Goal: Task Accomplishment & Management: Use online tool/utility

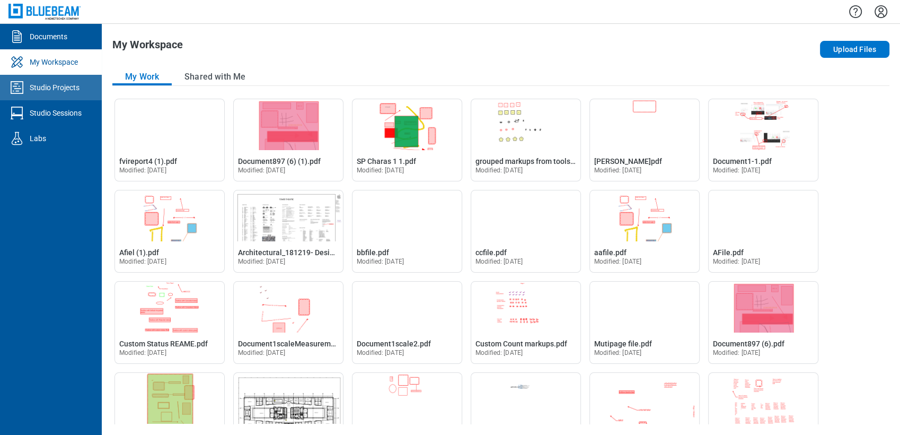
click at [68, 77] on link "Studio Projects" at bounding box center [51, 87] width 102 height 25
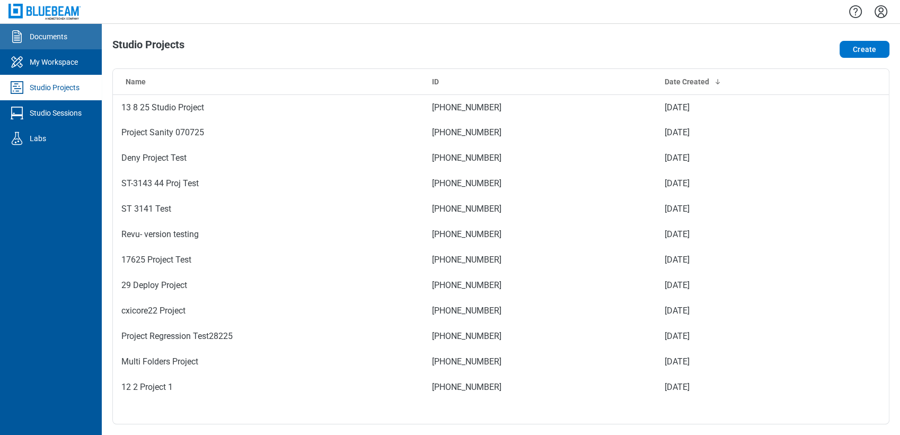
click at [56, 32] on div "Documents" at bounding box center [49, 36] width 38 height 11
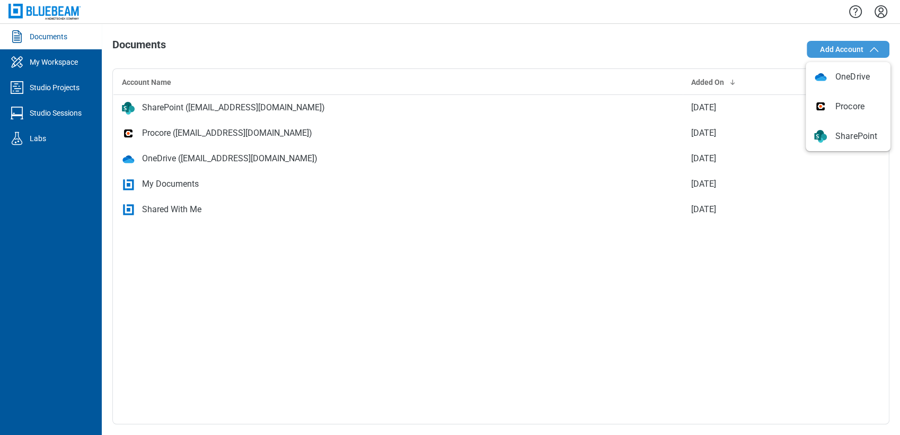
click at [848, 44] on span "Add Account" at bounding box center [841, 49] width 43 height 11
click at [885, 11] on icon "Settings" at bounding box center [881, 11] width 17 height 17
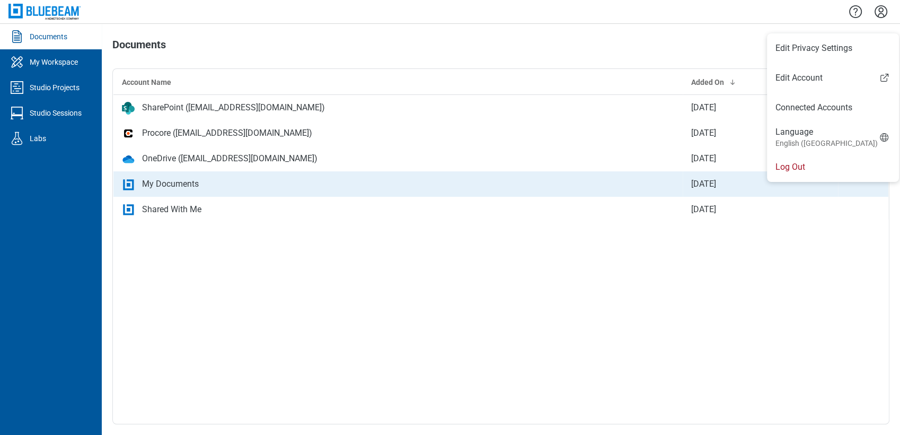
click at [362, 181] on div "My Documents" at bounding box center [398, 184] width 552 height 13
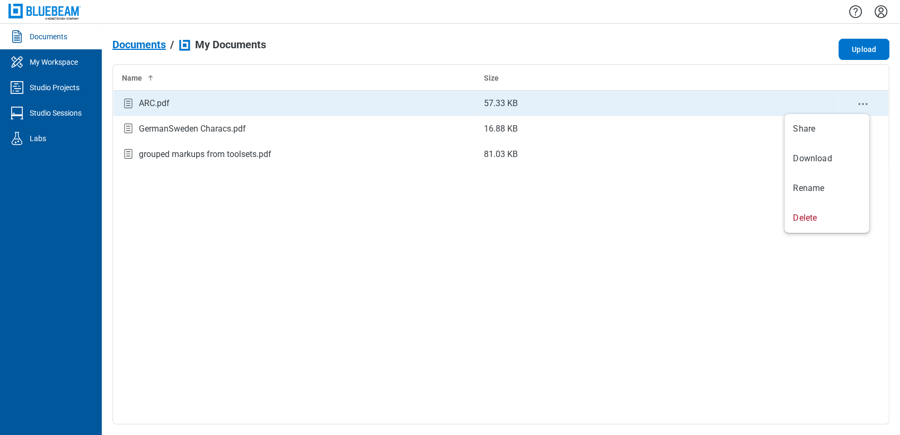
click at [864, 101] on icon "context-menu" at bounding box center [863, 104] width 13 height 13
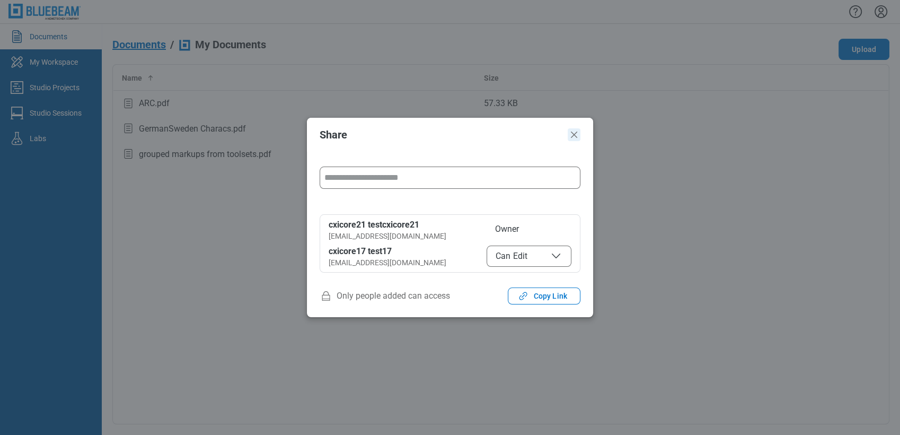
click at [572, 141] on icon "Close" at bounding box center [574, 134] width 13 height 13
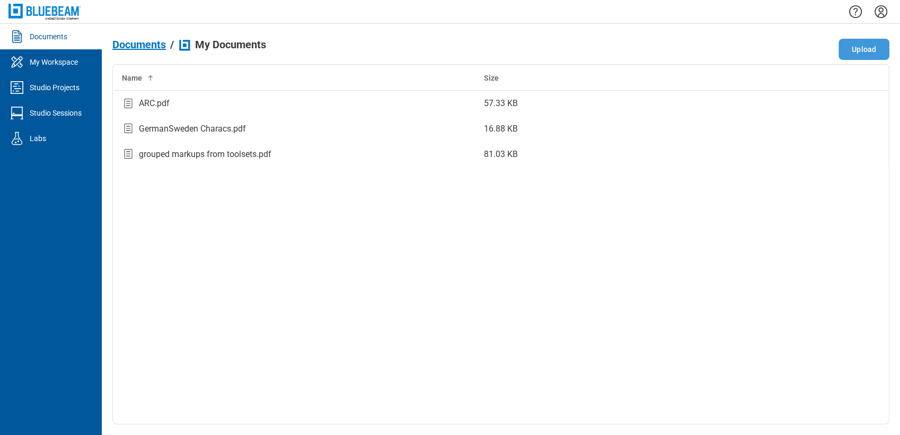
click at [849, 53] on button "Upload" at bounding box center [864, 49] width 51 height 21
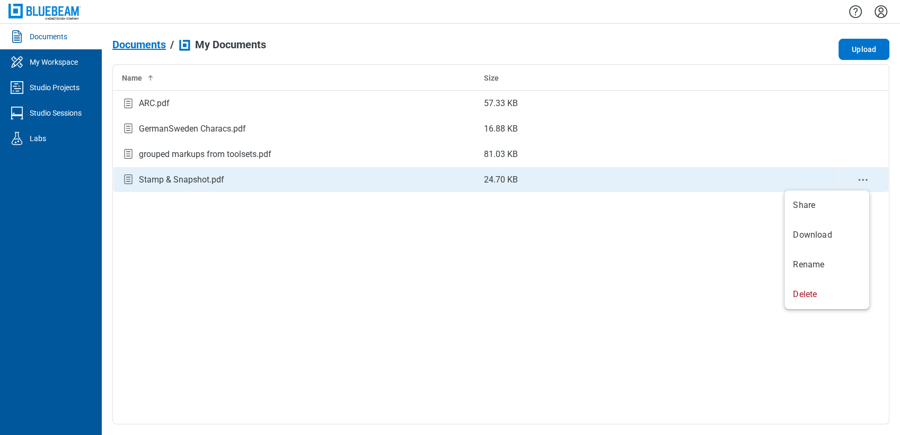
click at [863, 182] on icon "context-menu" at bounding box center [863, 179] width 13 height 13
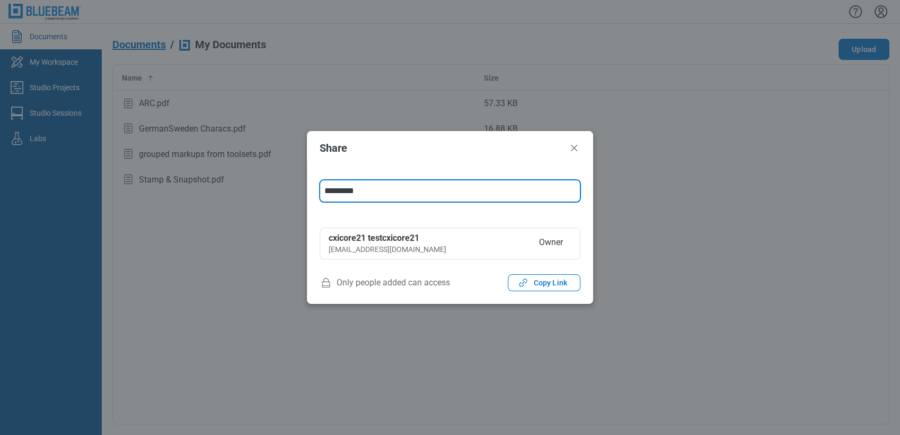
type input "********"
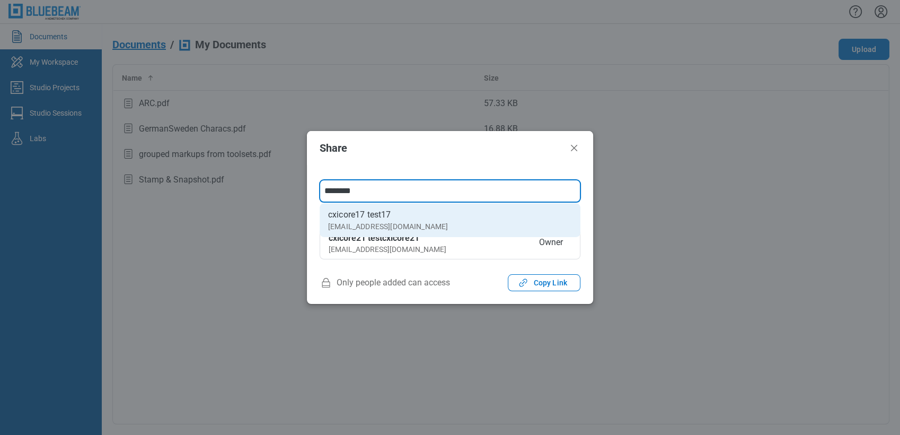
click at [344, 212] on div "cxicore17 test17" at bounding box center [388, 214] width 120 height 13
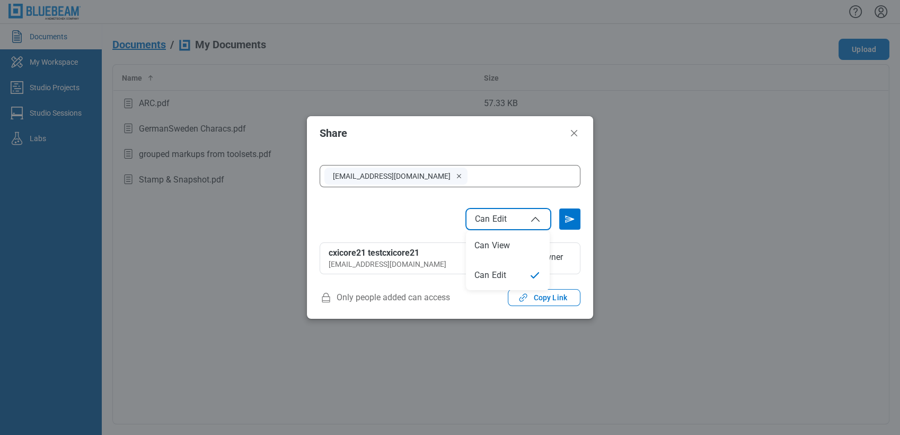
click at [534, 226] on button "Can Edit" at bounding box center [508, 218] width 85 height 21
click at [569, 218] on icon "Send email invitation" at bounding box center [570, 219] width 8 height 6
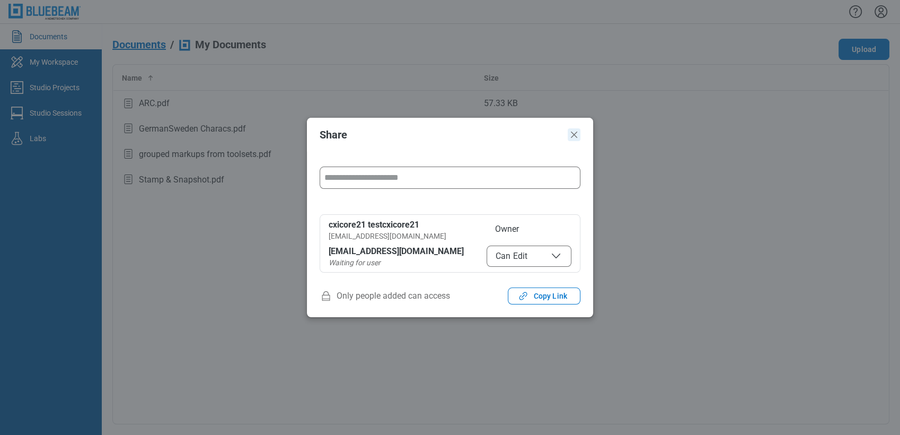
click at [571, 133] on icon "Close" at bounding box center [574, 134] width 13 height 13
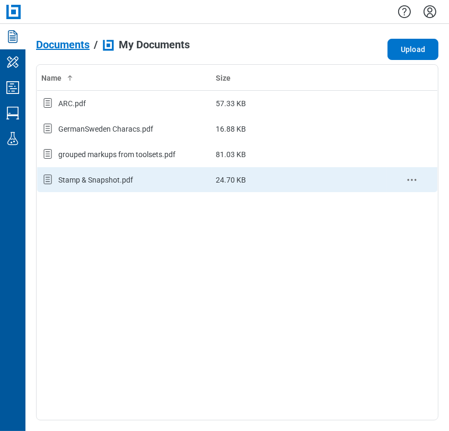
click at [336, 168] on td "24.70 KB" at bounding box center [299, 179] width 175 height 25
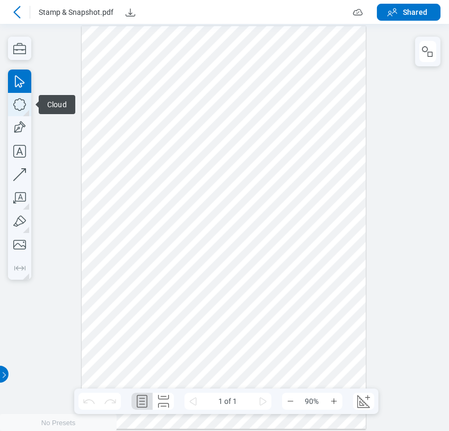
click at [13, 103] on icon "button" at bounding box center [19, 104] width 23 height 23
drag, startPoint x: 273, startPoint y: 120, endPoint x: 343, endPoint y: 176, distance: 89.8
click at [343, 176] on div at bounding box center [224, 227] width 285 height 403
click at [314, 80] on div at bounding box center [224, 227] width 285 height 403
click at [314, 119] on div at bounding box center [224, 227] width 285 height 403
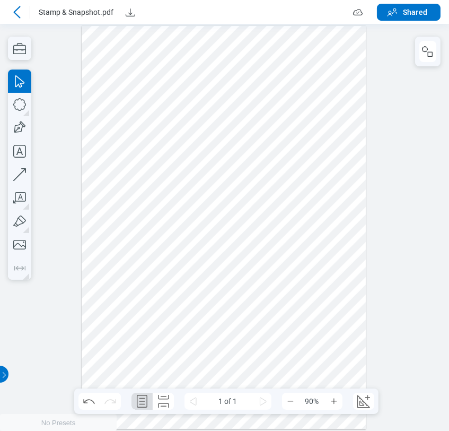
click at [339, 76] on div at bounding box center [224, 227] width 285 height 403
click at [20, 180] on icon "button" at bounding box center [19, 174] width 23 height 23
drag, startPoint x: 115, startPoint y: 61, endPoint x: 290, endPoint y: 58, distance: 175.5
click at [290, 58] on div at bounding box center [224, 227] width 285 height 403
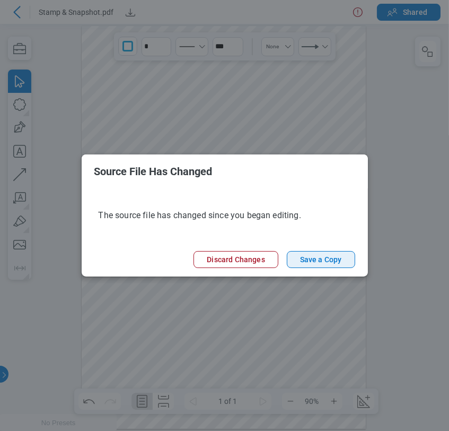
click at [309, 255] on button "Save a Copy" at bounding box center [321, 259] width 68 height 17
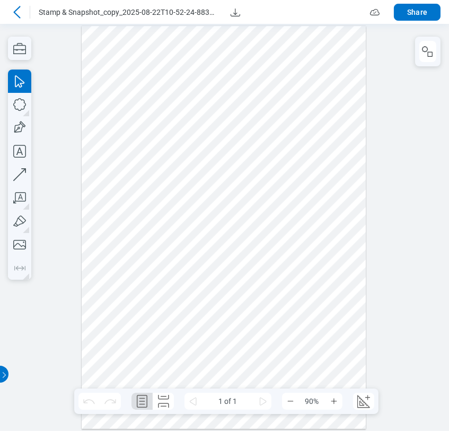
click at [20, 13] on icon at bounding box center [17, 12] width 13 height 13
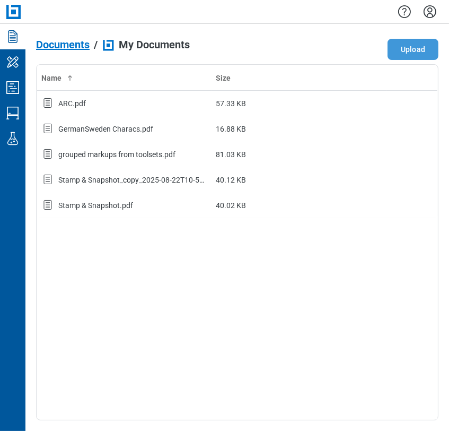
click at [398, 50] on button "Upload" at bounding box center [413, 49] width 51 height 21
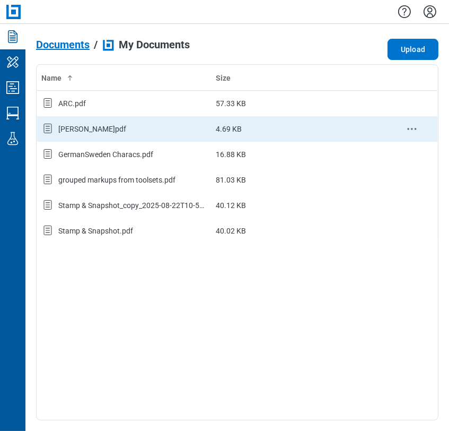
click at [409, 124] on icon "context-menu" at bounding box center [412, 128] width 13 height 13
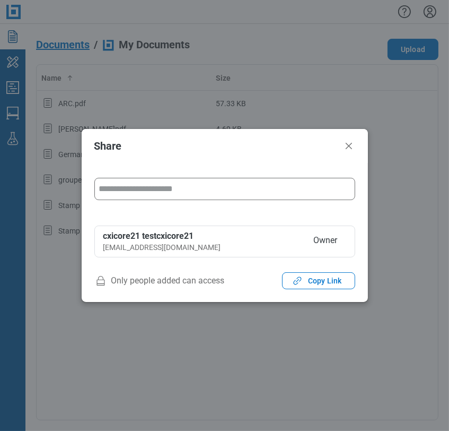
click at [185, 189] on input "form" at bounding box center [224, 188] width 251 height 21
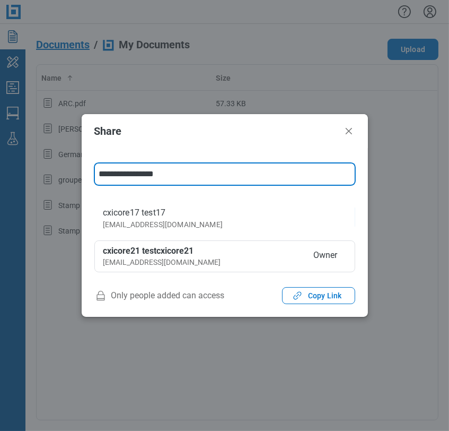
type input "**********"
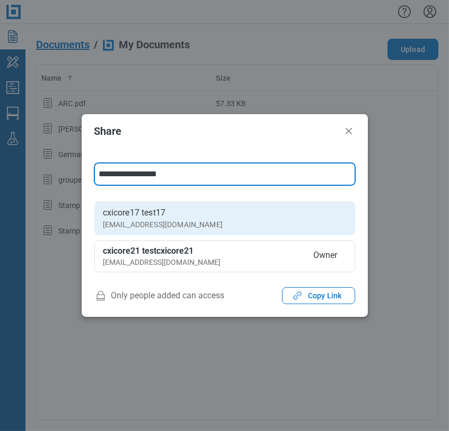
click at [177, 213] on li "cxicore17 test17 [EMAIL_ADDRESS][DOMAIN_NAME]" at bounding box center [224, 218] width 261 height 34
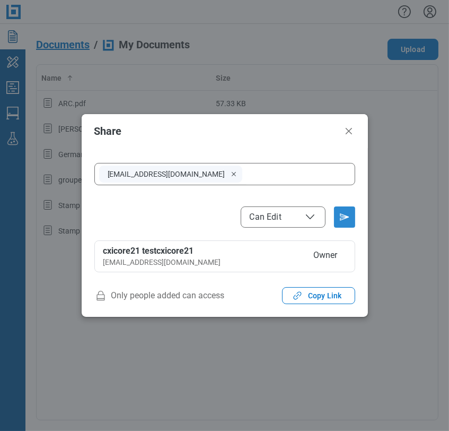
click at [335, 207] on button "Send email invitation" at bounding box center [344, 216] width 21 height 21
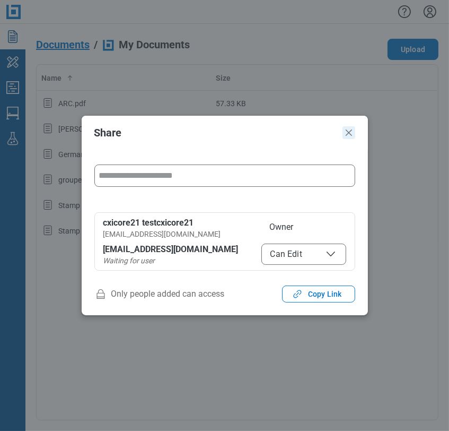
click at [351, 129] on icon "Close" at bounding box center [349, 132] width 13 height 13
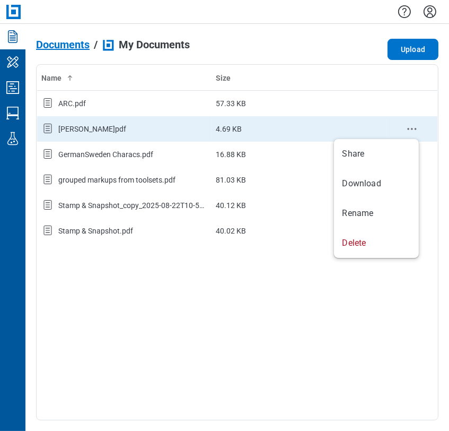
click at [411, 125] on icon "context-menu" at bounding box center [412, 128] width 13 height 13
click at [208, 122] on td "[PERSON_NAME]pdf" at bounding box center [124, 128] width 175 height 25
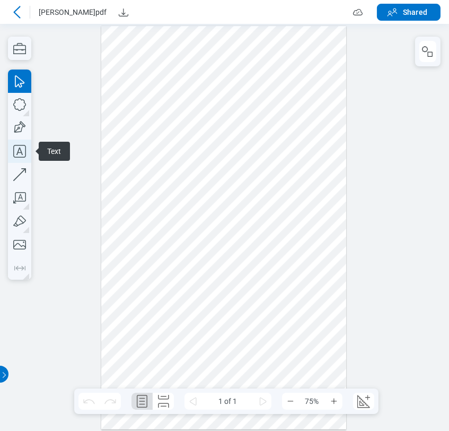
click at [12, 153] on icon "button" at bounding box center [19, 150] width 23 height 23
drag, startPoint x: 162, startPoint y: 154, endPoint x: 265, endPoint y: 200, distance: 112.2
click at [265, 200] on div at bounding box center [223, 227] width 245 height 403
click at [198, 188] on div at bounding box center [223, 227] width 245 height 403
click at [17, 146] on icon "button" at bounding box center [19, 150] width 23 height 23
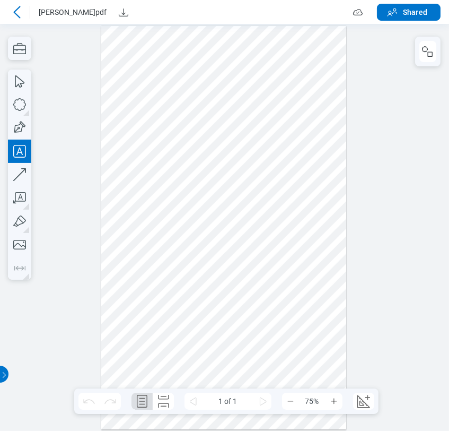
drag, startPoint x: 142, startPoint y: 150, endPoint x: 245, endPoint y: 195, distance: 112.8
click at [245, 195] on div at bounding box center [223, 227] width 245 height 403
click at [256, 168] on div at bounding box center [223, 227] width 245 height 403
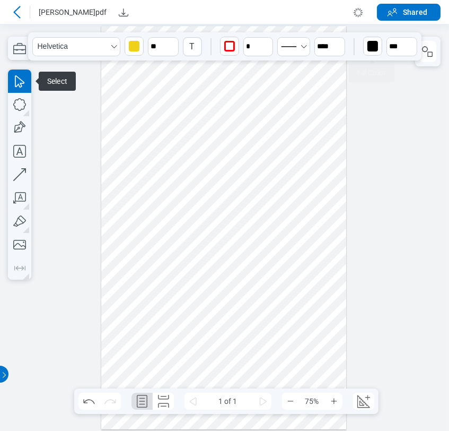
click at [374, 43] on div "button" at bounding box center [372, 46] width 11 height 11
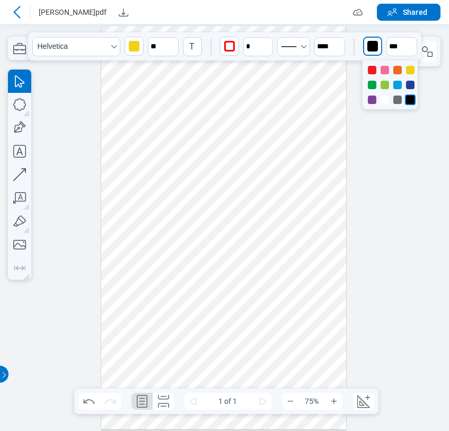
click at [385, 96] on div at bounding box center [385, 99] width 8 height 8
click at [187, 178] on div at bounding box center [223, 227] width 245 height 403
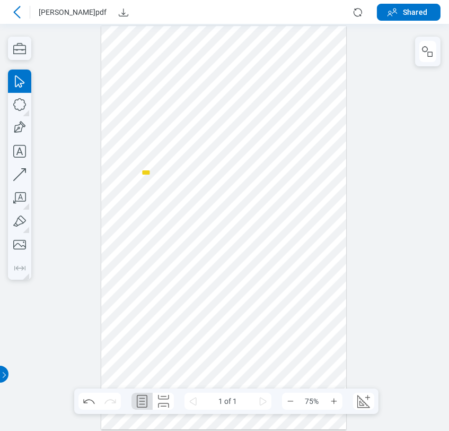
click at [187, 178] on div at bounding box center [223, 227] width 245 height 403
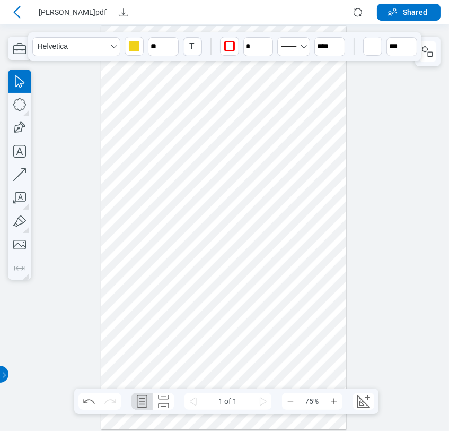
click at [186, 178] on div at bounding box center [223, 227] width 245 height 403
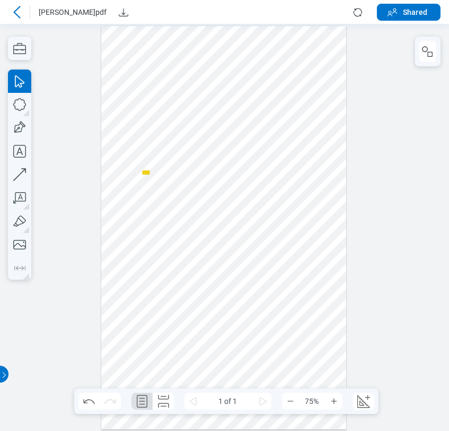
click at [186, 178] on div at bounding box center [223, 227] width 245 height 403
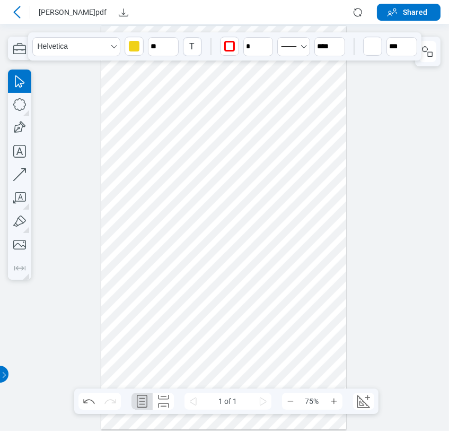
click at [186, 178] on div at bounding box center [223, 227] width 245 height 403
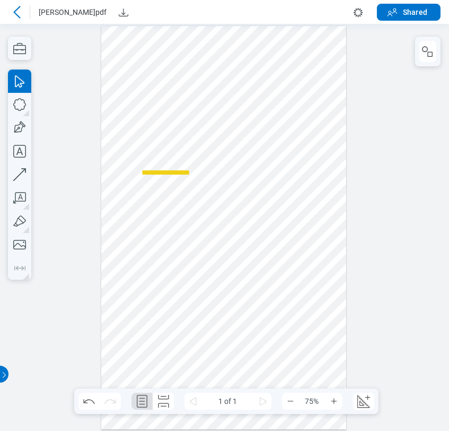
click at [250, 124] on div at bounding box center [223, 227] width 245 height 403
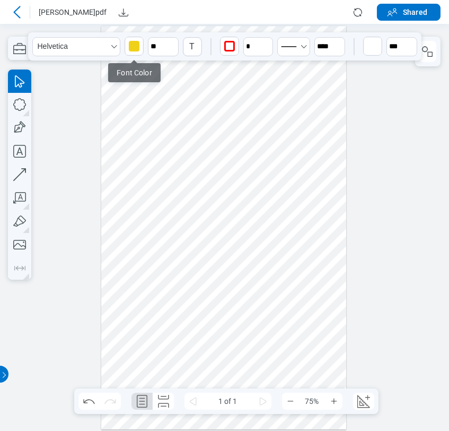
click at [134, 48] on div "button" at bounding box center [134, 46] width 11 height 11
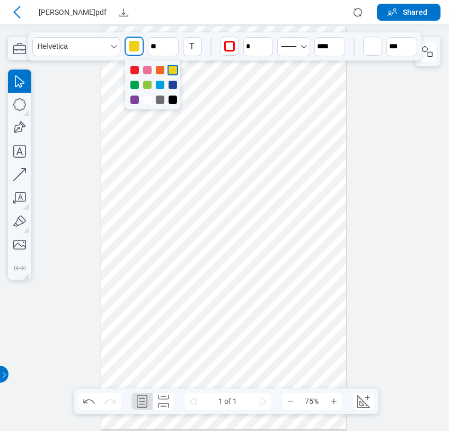
click at [171, 94] on div at bounding box center [152, 84] width 55 height 49
click at [171, 96] on div at bounding box center [173, 99] width 8 height 8
click at [216, 111] on div at bounding box center [223, 227] width 245 height 403
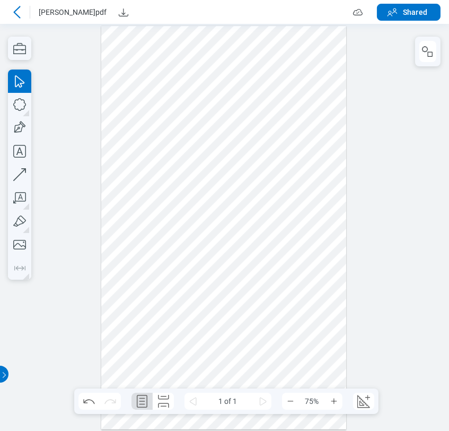
click at [57, 69] on div at bounding box center [224, 227] width 449 height 407
click at [22, 15] on icon at bounding box center [17, 12] width 13 height 13
